Goal: Task Accomplishment & Management: Manage account settings

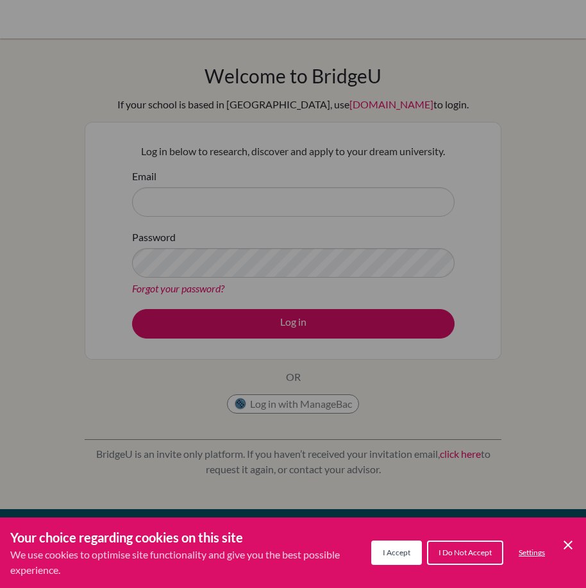
click at [387, 555] on span "I Accept" at bounding box center [397, 553] width 28 height 10
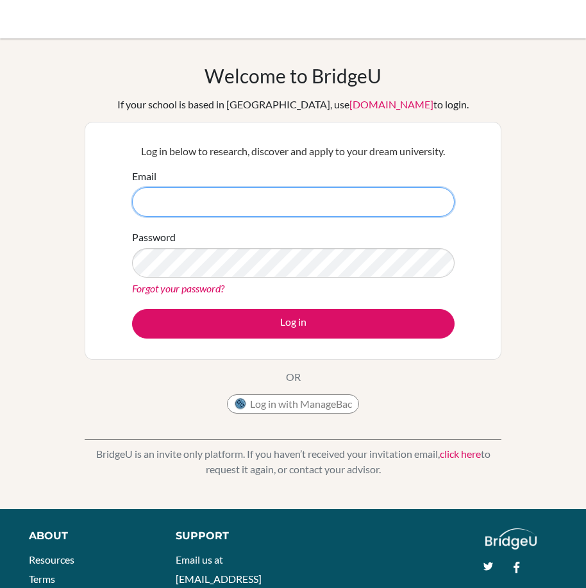
click at [198, 207] on input "Email" at bounding box center [293, 202] width 323 height 30
type input "[EMAIL_ADDRESS][DOMAIN_NAME]"
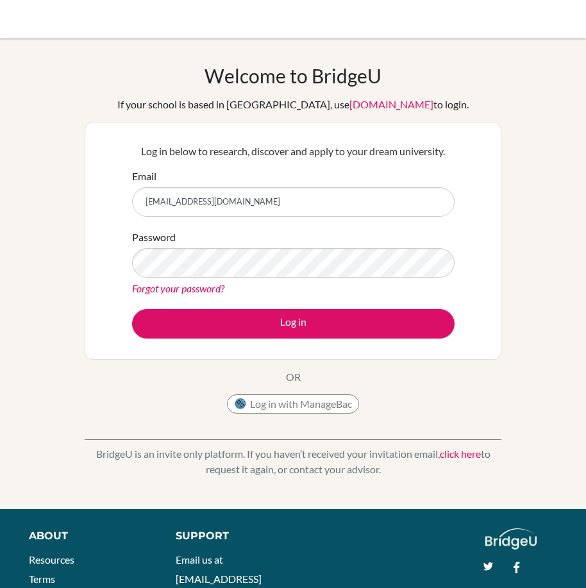
click at [150, 290] on link "Forgot your password?" at bounding box center [178, 288] width 92 height 12
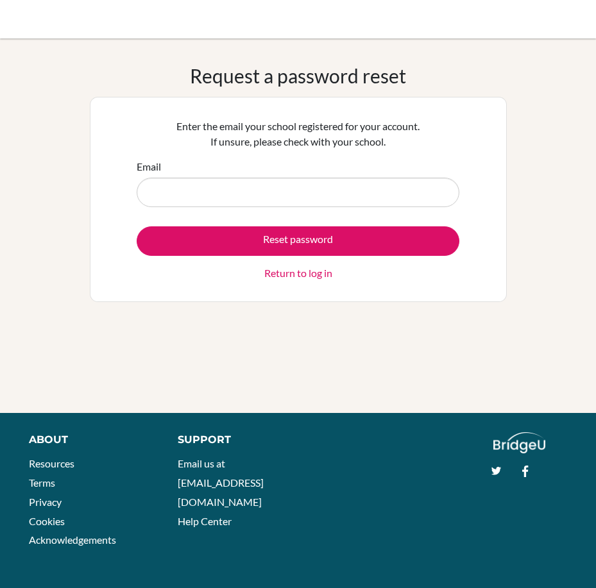
click at [254, 194] on input "Email" at bounding box center [298, 193] width 323 height 30
type input "arshaan9214@vivekhighschool.onmicrosoft.com"
click at [137, 226] on button "Reset password" at bounding box center [298, 241] width 323 height 30
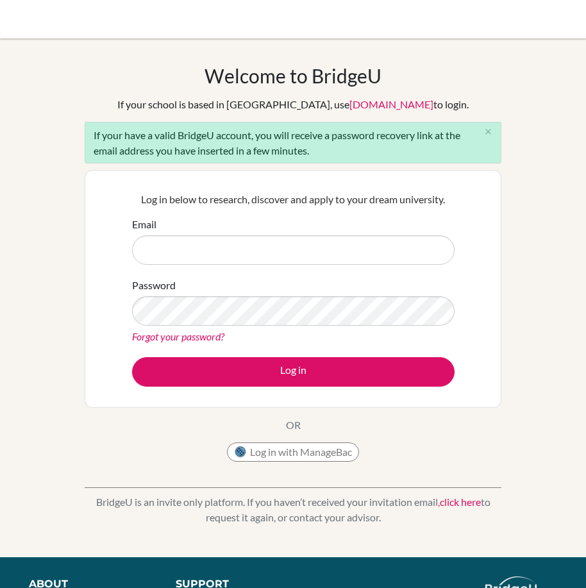
click at [191, 256] on input "Email" at bounding box center [293, 250] width 323 height 30
type input "[EMAIL_ADDRESS][DOMAIN_NAME]"
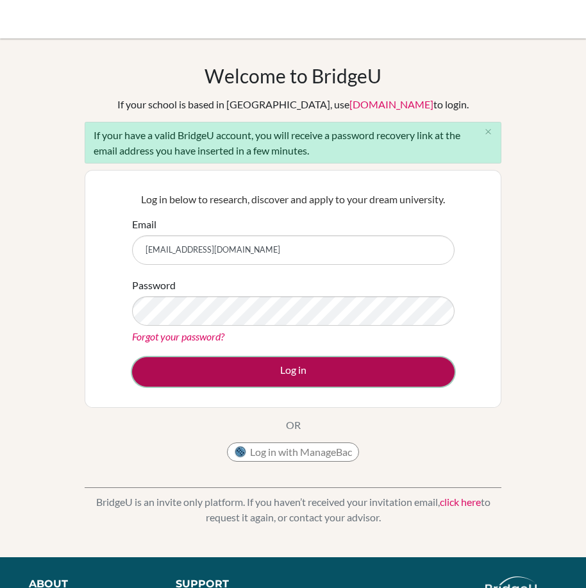
click at [283, 369] on button "Log in" at bounding box center [293, 372] width 323 height 30
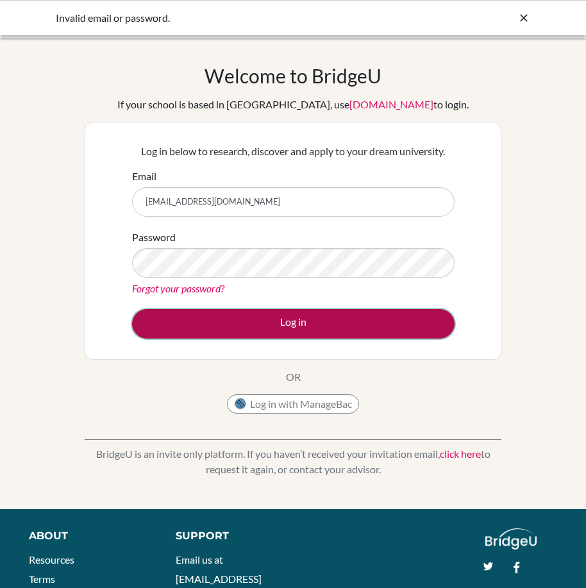
click at [255, 322] on button "Log in" at bounding box center [293, 324] width 323 height 30
